Goal: Information Seeking & Learning: Learn about a topic

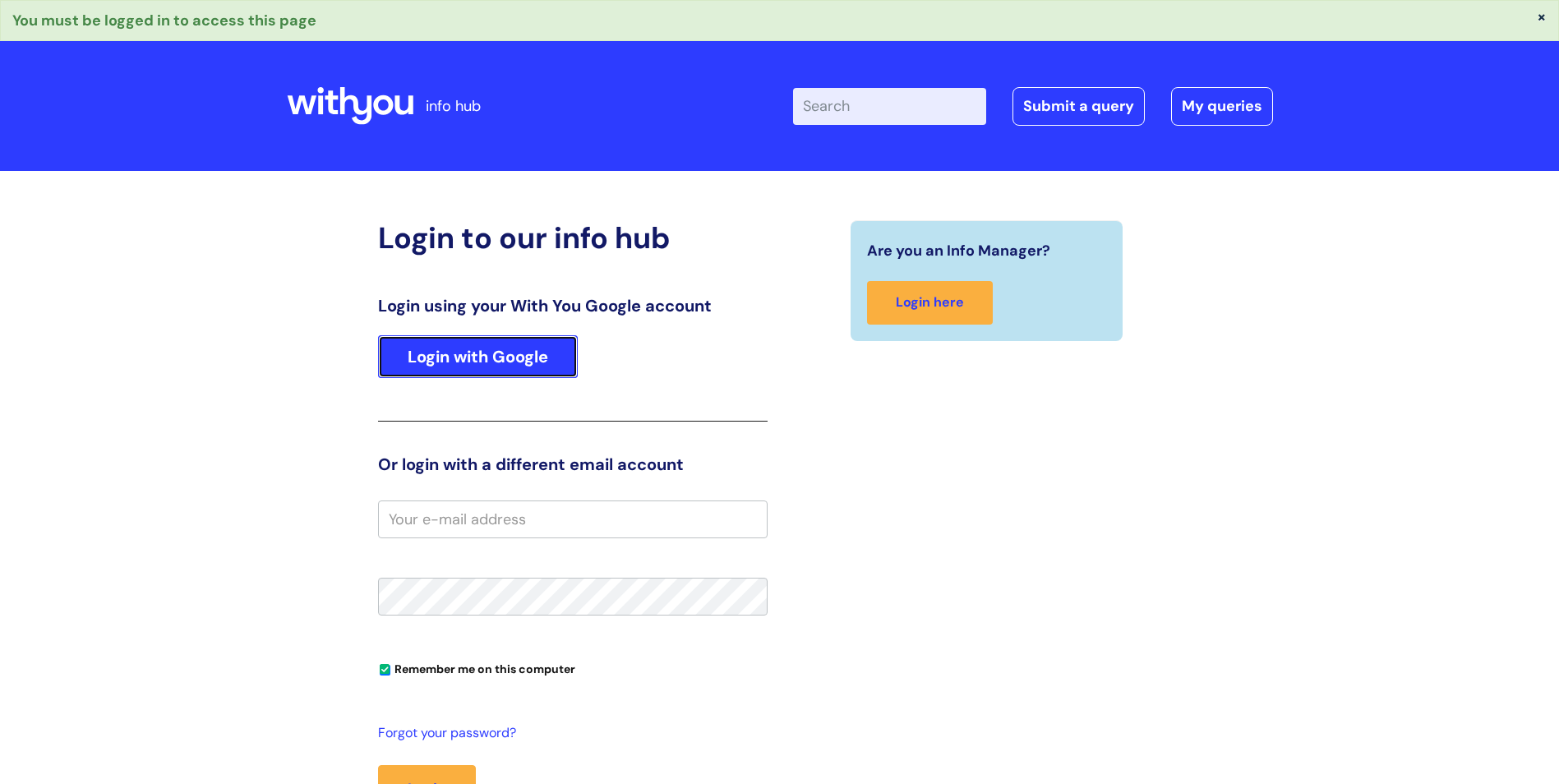
click at [475, 347] on link "Login with Google" at bounding box center [478, 357] width 200 height 43
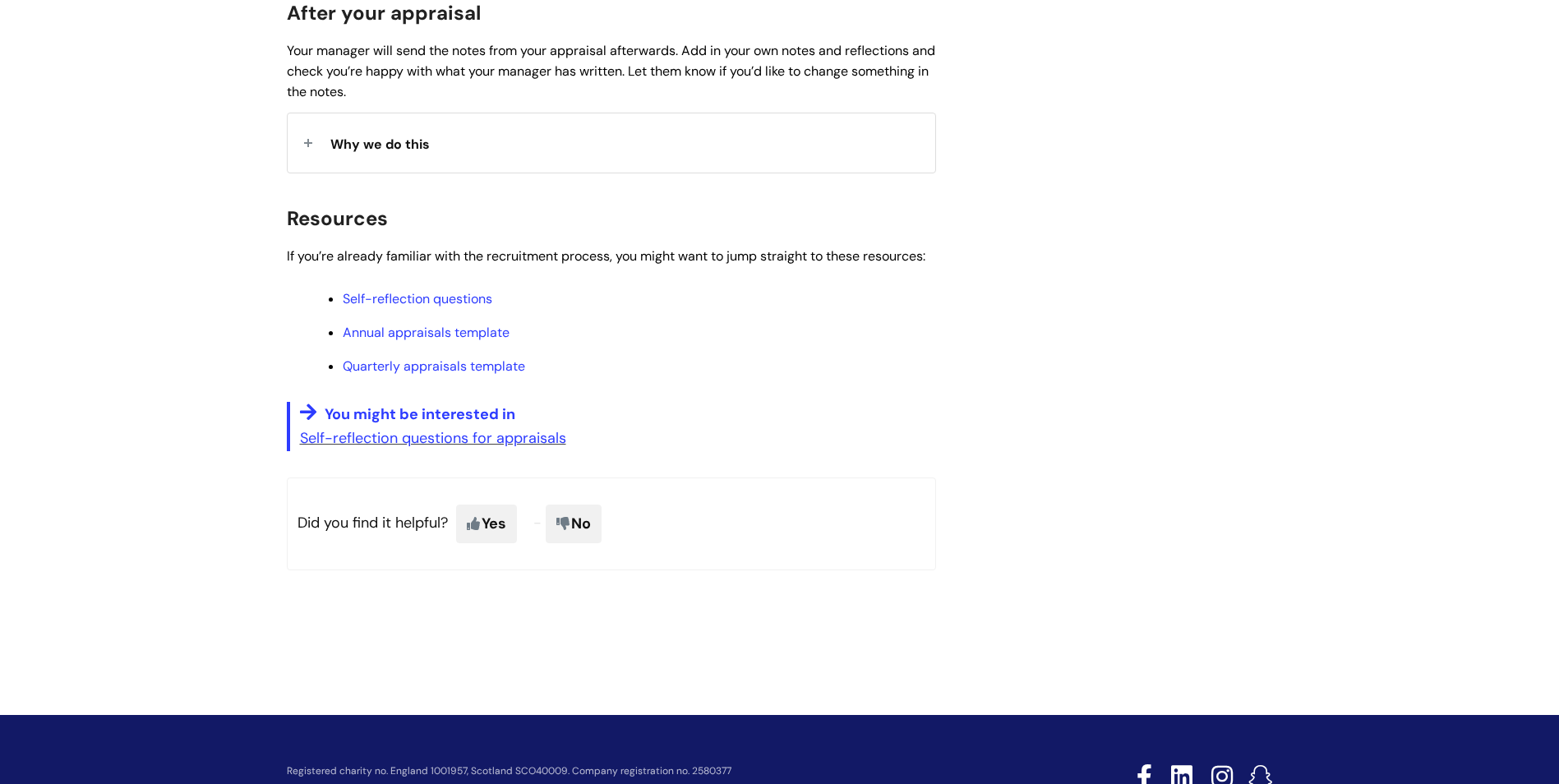
scroll to position [1315, 0]
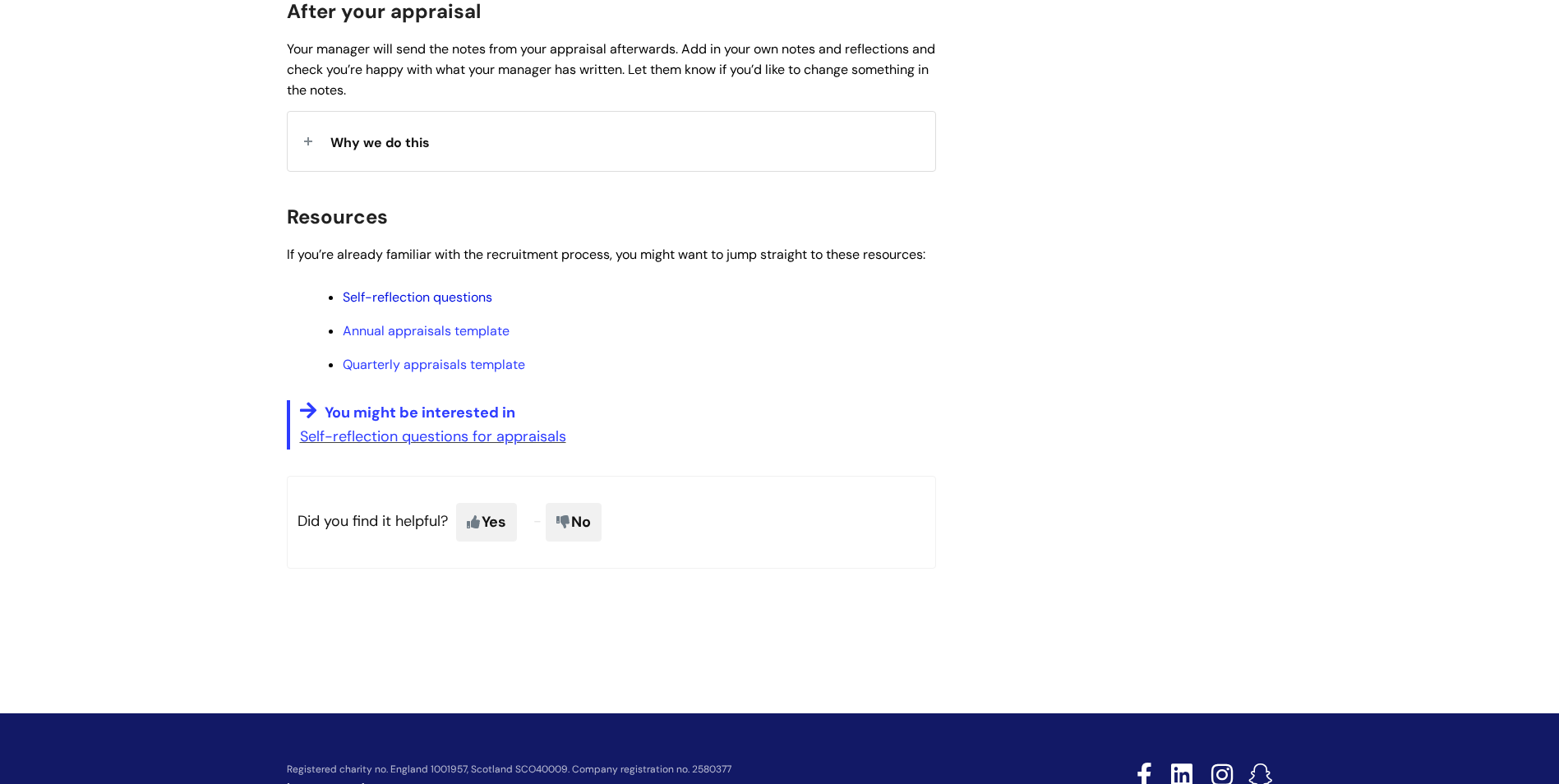
click at [410, 300] on link "Self-reflection questions" at bounding box center [417, 296] width 149 height 17
click at [412, 327] on link "Annual appraisals template" at bounding box center [426, 330] width 167 height 17
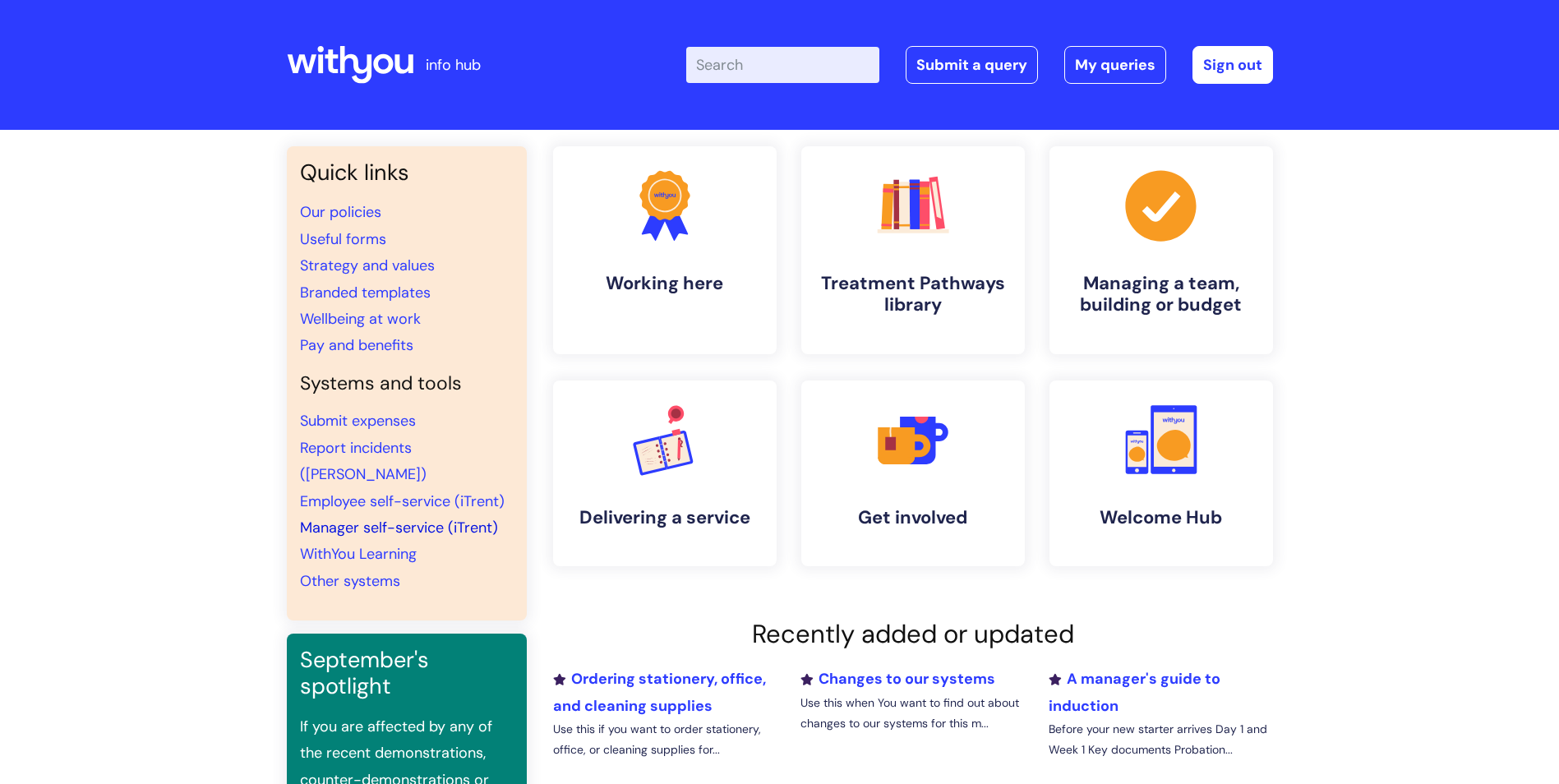
click at [470, 517] on link "Manager self-service (iTrent)" at bounding box center [399, 527] width 198 height 20
click at [452, 491] on link "Employee self-service (iTrent)" at bounding box center [402, 501] width 205 height 20
click at [405, 517] on link "Manager self-service (iTrent)" at bounding box center [399, 527] width 198 height 20
